Goal: Task Accomplishment & Management: Use online tool/utility

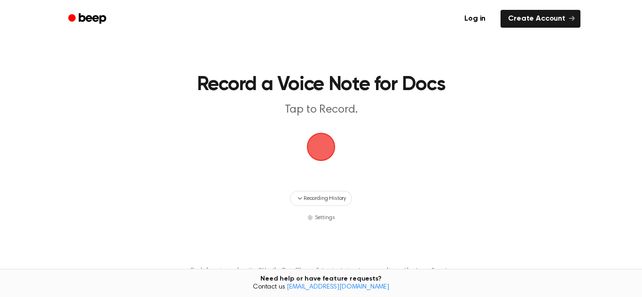
click at [328, 153] on span "button" at bounding box center [321, 147] width 26 height 26
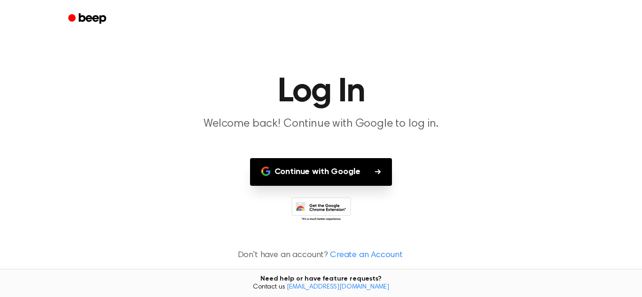
click at [324, 161] on button "Continue with Google" at bounding box center [321, 172] width 142 height 28
click at [326, 175] on button "Continue with Google" at bounding box center [321, 172] width 142 height 28
